Goal: Task Accomplishment & Management: Complete application form

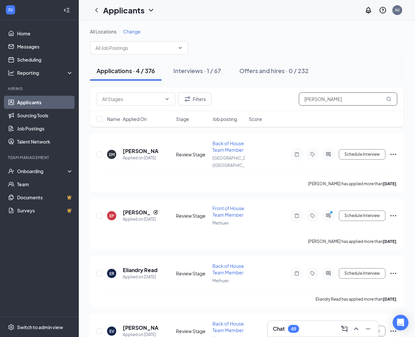
drag, startPoint x: 330, startPoint y: 101, endPoint x: 280, endPoint y: 101, distance: 49.6
click at [280, 101] on div "Filters [PERSON_NAME]" at bounding box center [247, 99] width 301 height 13
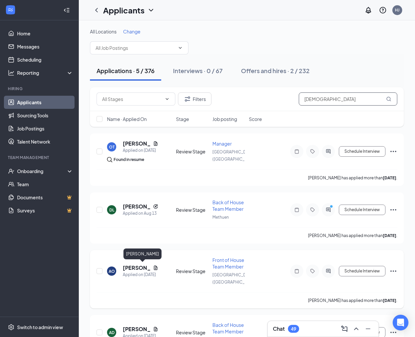
type input "[DEMOGRAPHIC_DATA]"
click at [137, 270] on h5 "[PERSON_NAME]" at bounding box center [137, 268] width 28 height 7
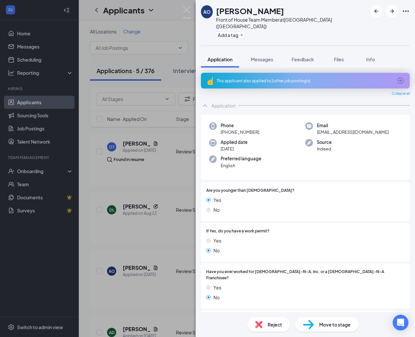
click at [325, 326] on span "Move to stage" at bounding box center [335, 324] width 32 height 7
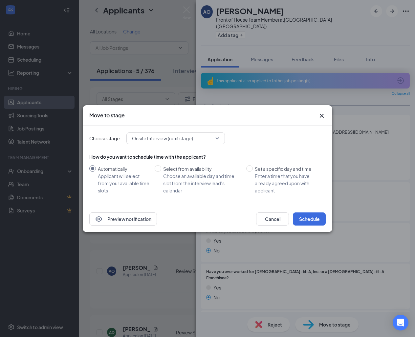
click at [218, 141] on span "Onsite Interview (next stage)" at bounding box center [175, 139] width 87 height 10
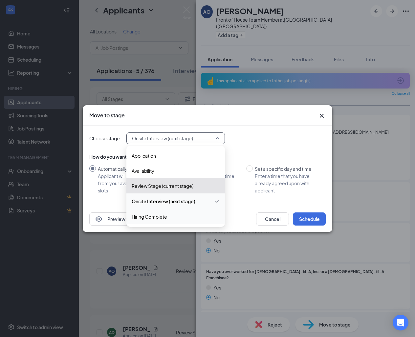
click at [174, 216] on span "Hiring Complete" at bounding box center [176, 216] width 88 height 7
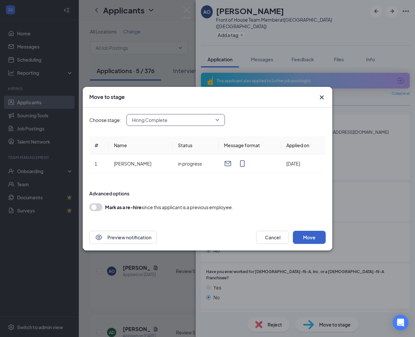
click at [317, 240] on button "Move" at bounding box center [309, 237] width 33 height 13
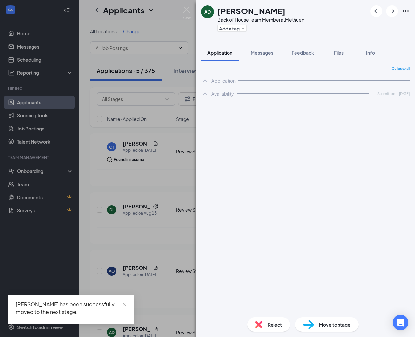
click at [38, 174] on div "AD [PERSON_NAME] Back of House Team Member at Methuen Add a tag Application Mes…" at bounding box center [207, 168] width 415 height 337
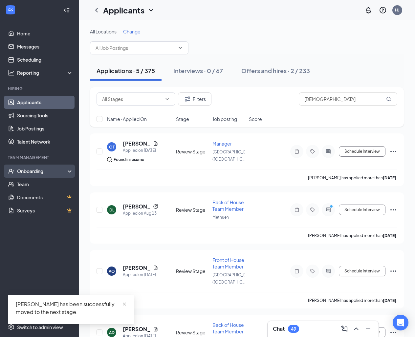
click at [68, 174] on div "Onboarding" at bounding box center [39, 171] width 79 height 13
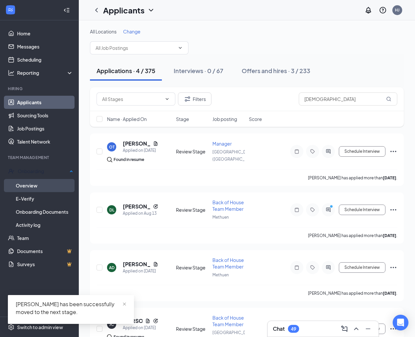
click at [50, 185] on link "Overview" at bounding box center [44, 185] width 57 height 13
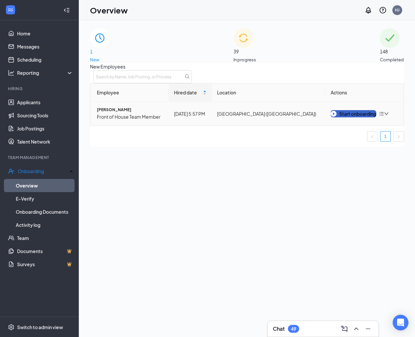
click at [343, 118] on div "Start onboarding" at bounding box center [354, 113] width 46 height 7
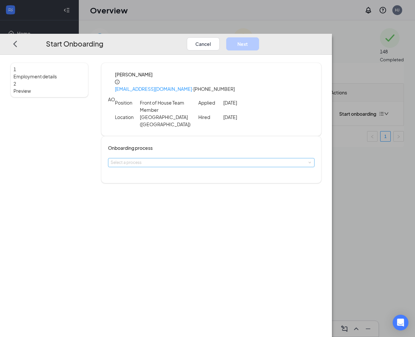
click at [218, 160] on div "Select a process" at bounding box center [210, 163] width 198 height 7
click at [194, 166] on span "NH Onboarding- 4705" at bounding box center [173, 163] width 42 height 5
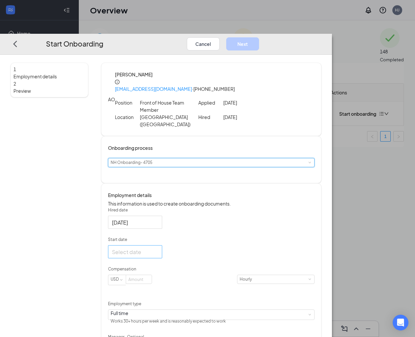
click at [158, 248] on div at bounding box center [135, 252] width 46 height 8
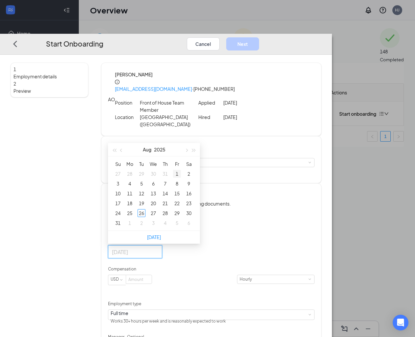
type input "[DATE]"
click at [190, 143] on button "button" at bounding box center [186, 149] width 7 height 13
type input "[DATE]"
click at [134, 180] on div "8" at bounding box center [130, 184] width 8 height 8
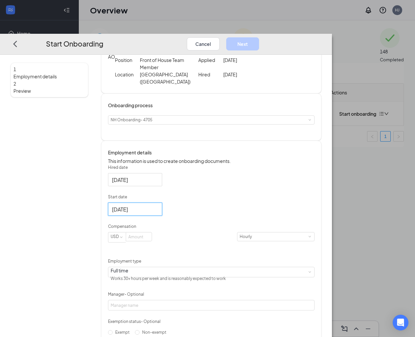
scroll to position [62, 0]
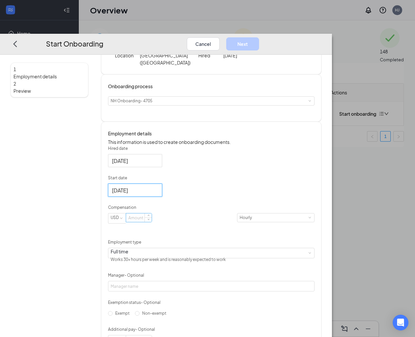
click at [152, 214] on input at bounding box center [139, 218] width 26 height 9
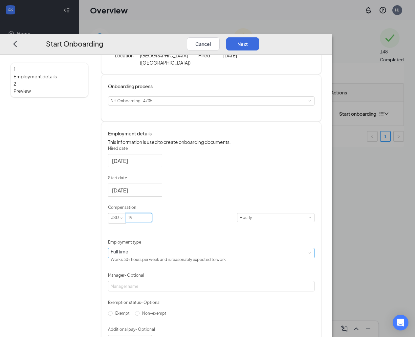
type input "15"
click at [248, 249] on div "Full time Works 30+ hours per week and is reasonably expected to work" at bounding box center [211, 254] width 201 height 10
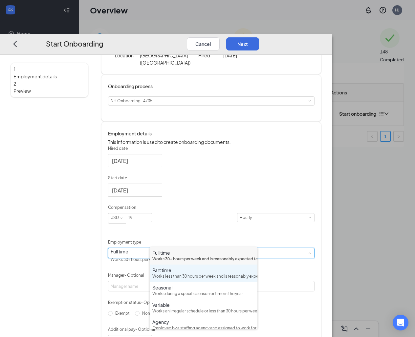
click at [212, 280] on div "Works less than 30 hours per week and is reasonably expected to work" at bounding box center [203, 277] width 102 height 6
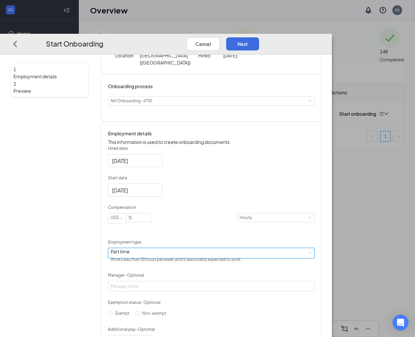
scroll to position [85, 0]
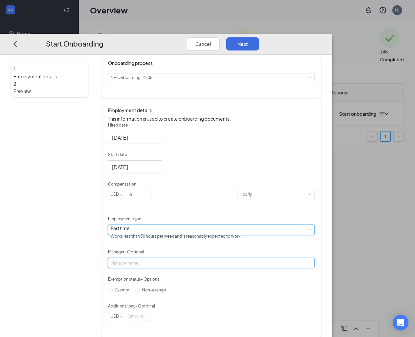
click at [231, 258] on input "Manager - Optional" at bounding box center [211, 263] width 206 height 11
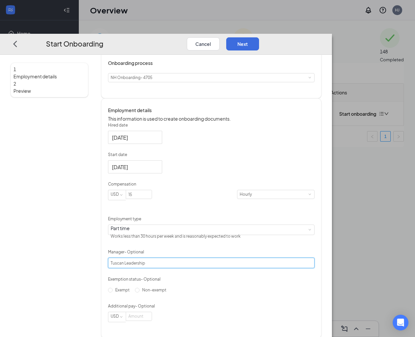
type input "Tuscan Leadership"
click at [314, 59] on h4 "Onboarding process" at bounding box center [211, 62] width 206 height 7
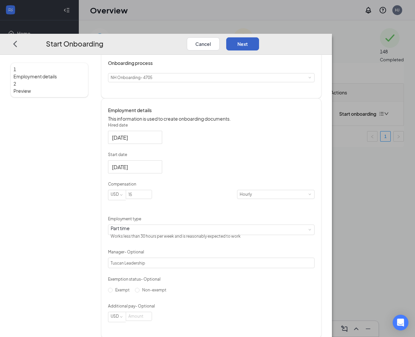
click at [259, 37] on button "Next" at bounding box center [242, 43] width 33 height 13
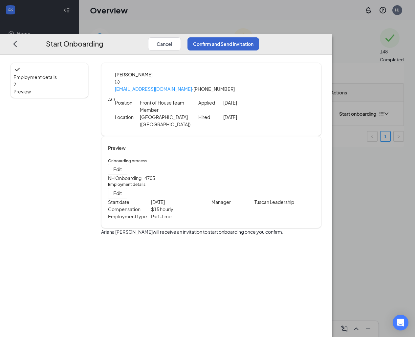
scroll to position [0, 0]
click at [259, 37] on button "Confirm and Send Invitation" at bounding box center [223, 43] width 72 height 13
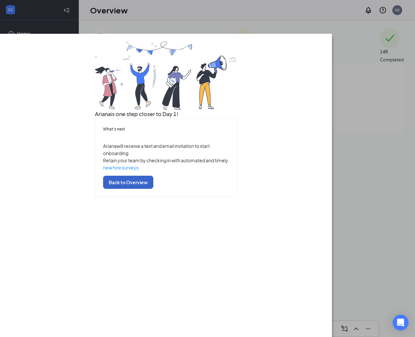
click at [153, 189] on button "Back to Overview" at bounding box center [128, 182] width 50 height 13
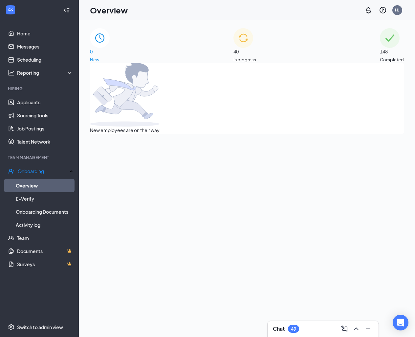
click at [256, 39] on div "40 In progress" at bounding box center [244, 45] width 23 height 35
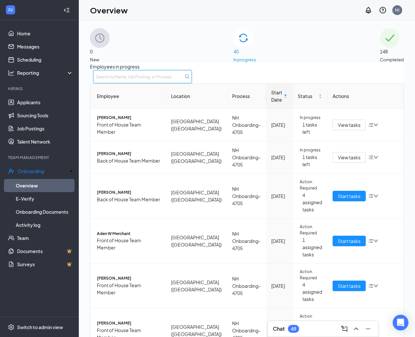
click at [192, 81] on input "text" at bounding box center [142, 76] width 98 height 13
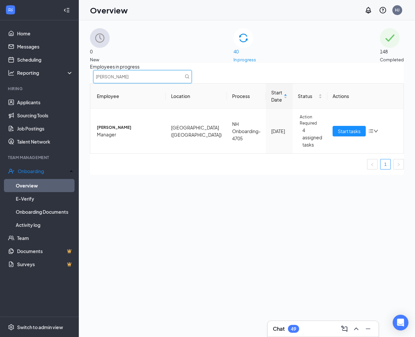
type input "[PERSON_NAME]"
